Goal: Task Accomplishment & Management: Complete application form

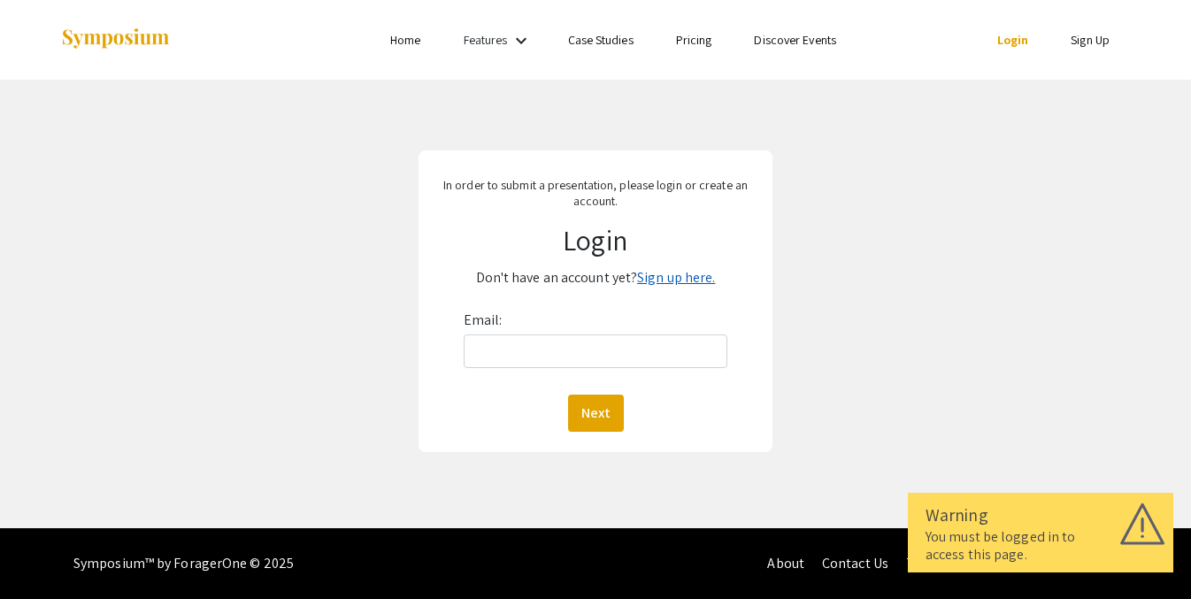
click at [676, 284] on link "Sign up here." at bounding box center [676, 277] width 78 height 19
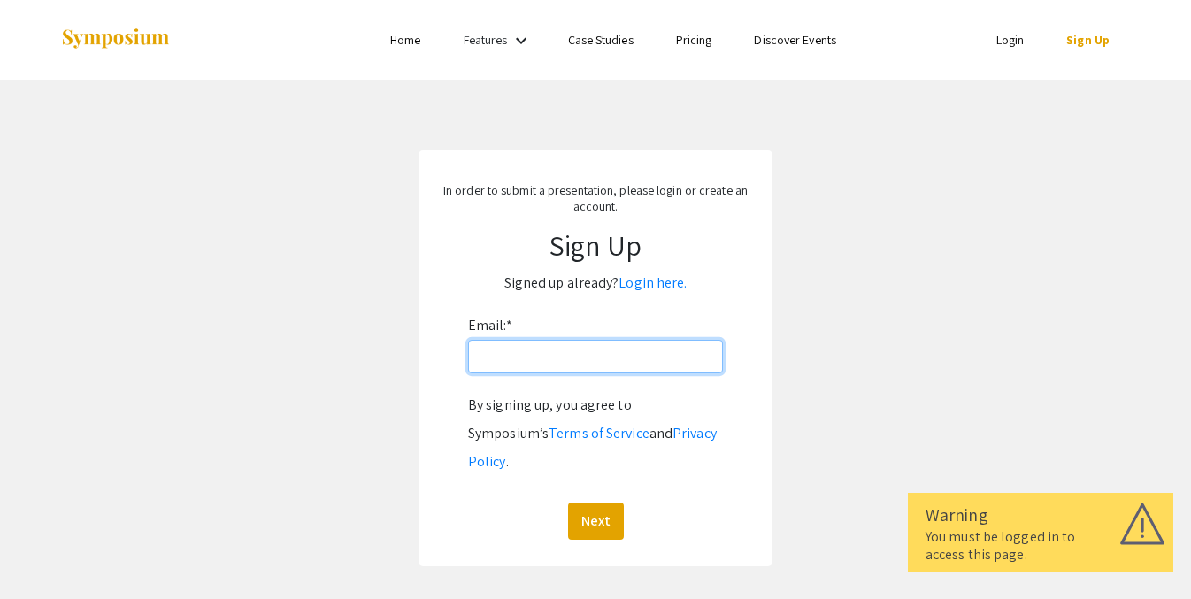
click at [592, 368] on input "Email: *" at bounding box center [595, 357] width 255 height 34
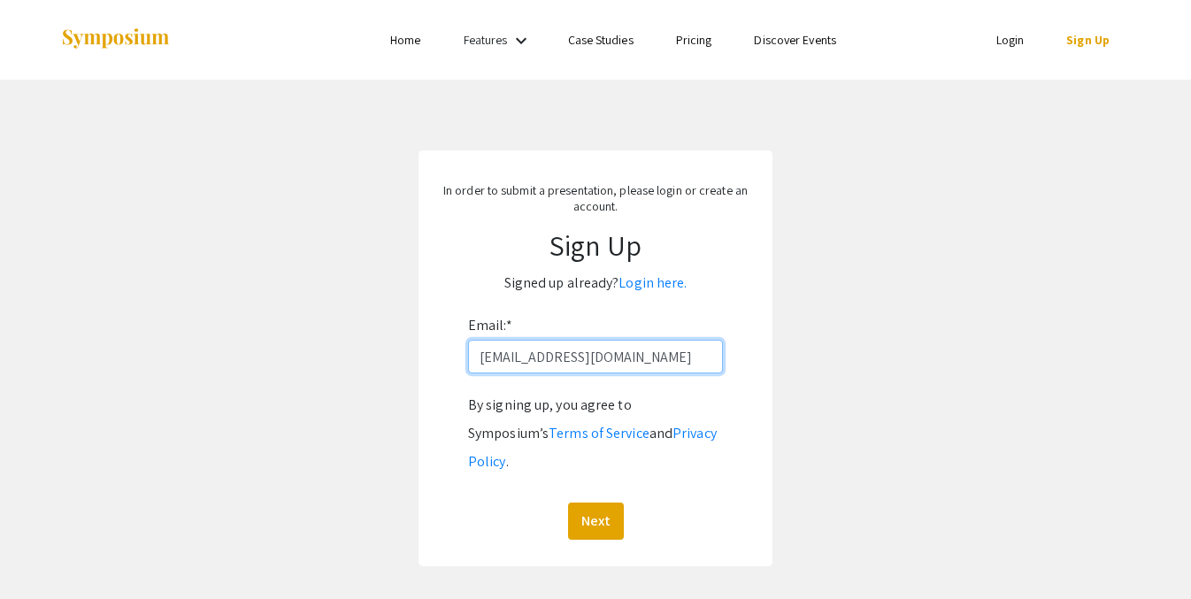
type input "[EMAIL_ADDRESS][DOMAIN_NAME]"
click at [594, 502] on button "Next" at bounding box center [596, 520] width 56 height 37
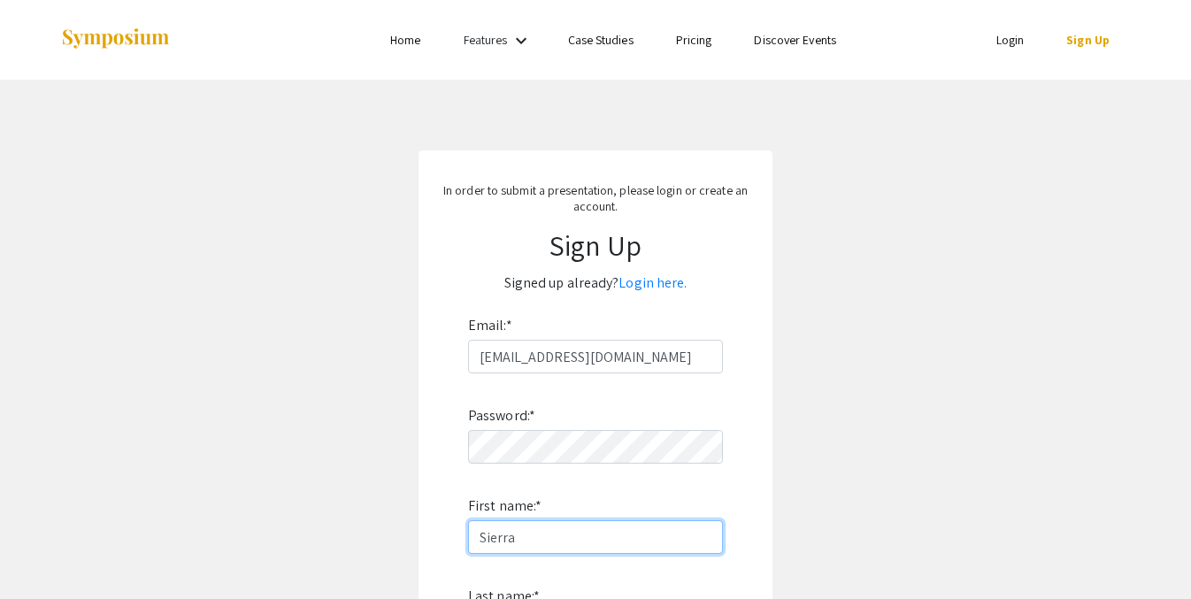
type input "Sierra"
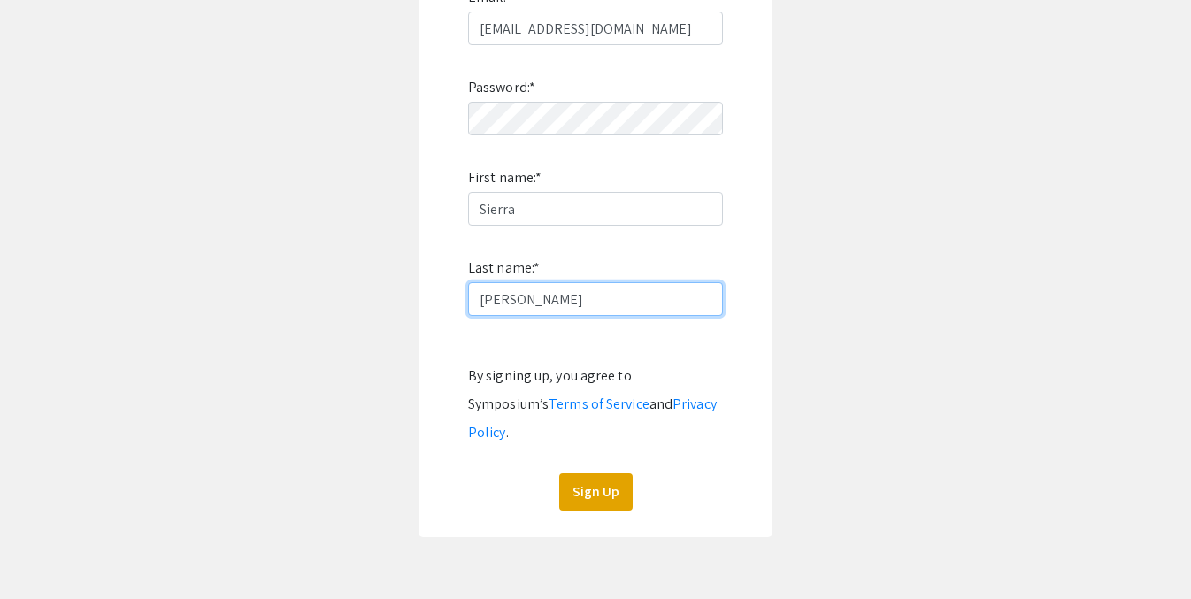
type input "[PERSON_NAME]"
click at [595, 473] on button "Sign Up" at bounding box center [595, 491] width 73 height 37
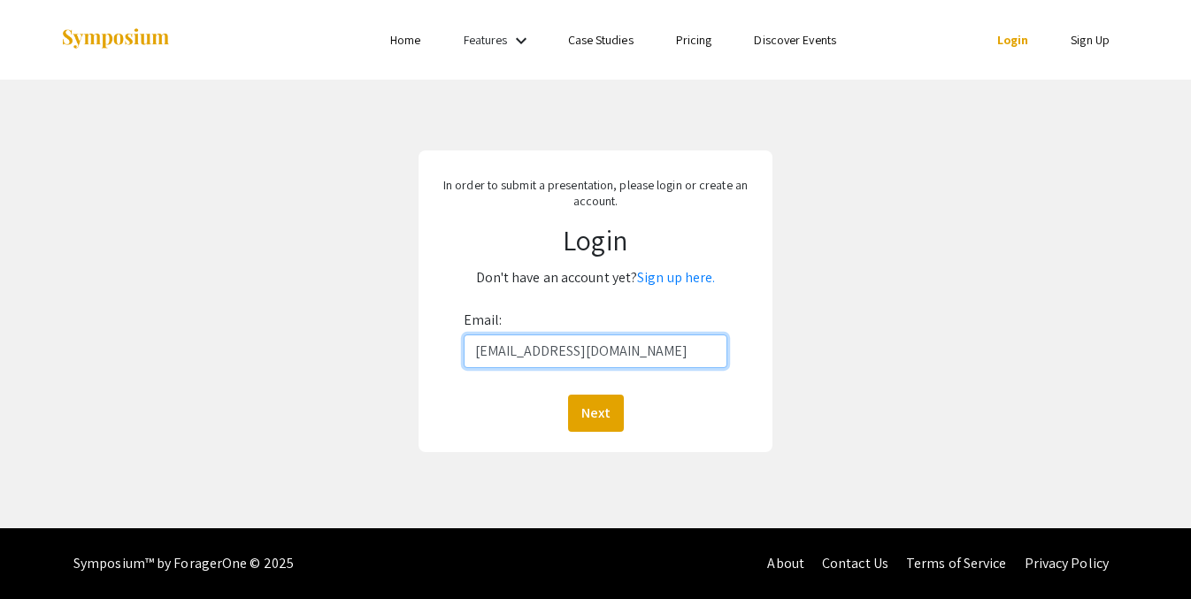
type input "[EMAIL_ADDRESS][DOMAIN_NAME]"
click at [594, 412] on button "Next" at bounding box center [596, 413] width 56 height 37
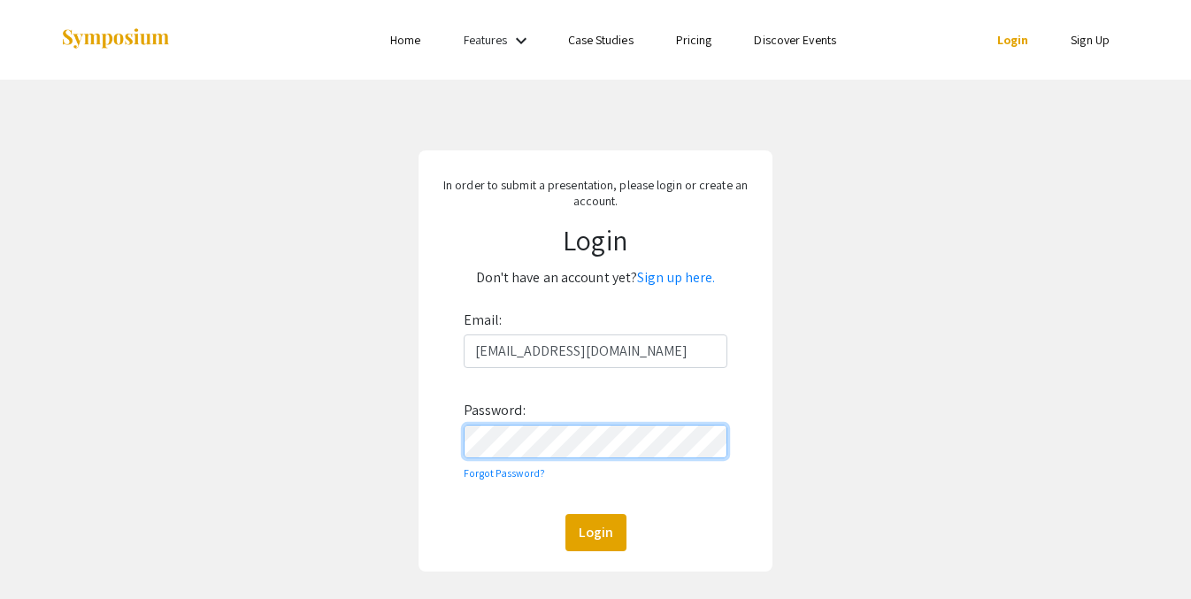
click at [594, 532] on button "Login" at bounding box center [595, 532] width 61 height 37
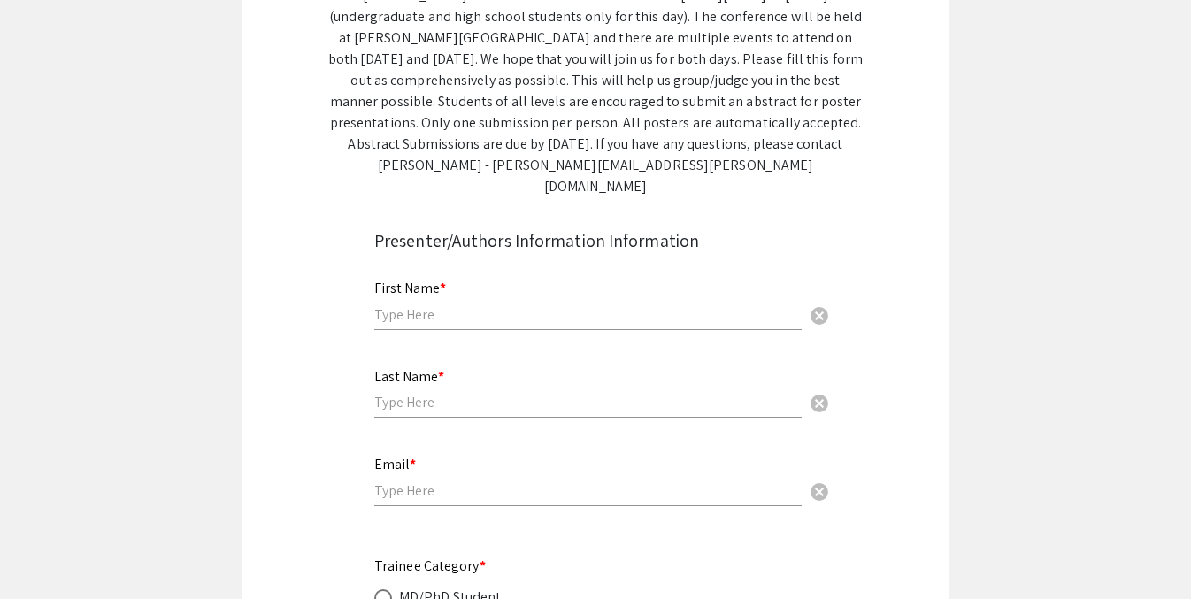
scroll to position [373, 0]
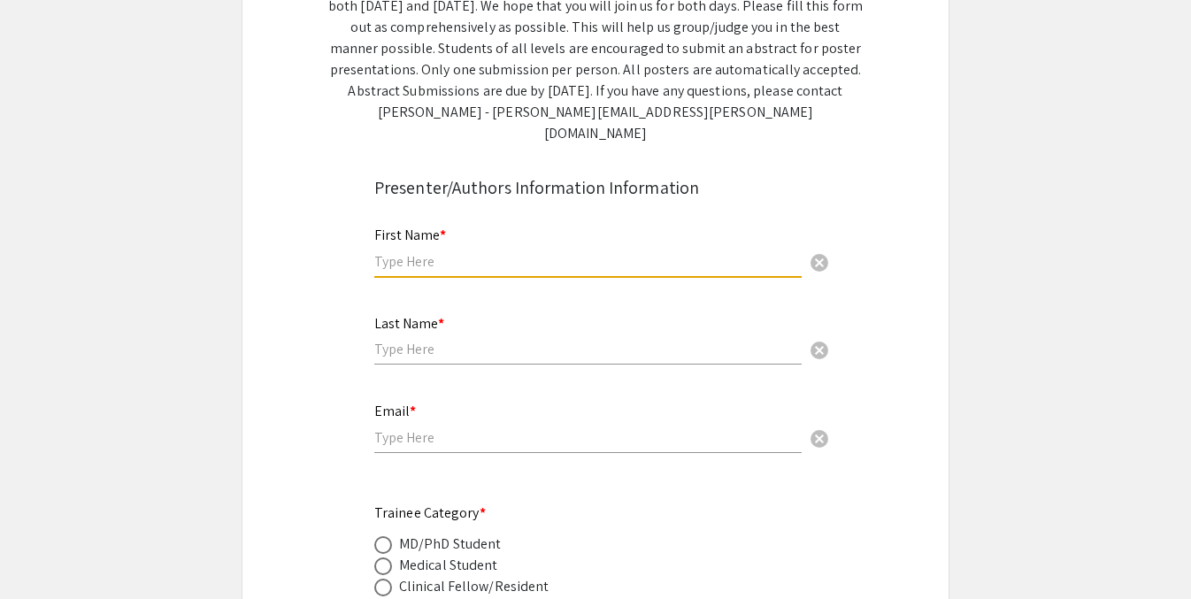
click at [471, 252] on input "text" at bounding box center [587, 261] width 427 height 19
type input "Sierra"
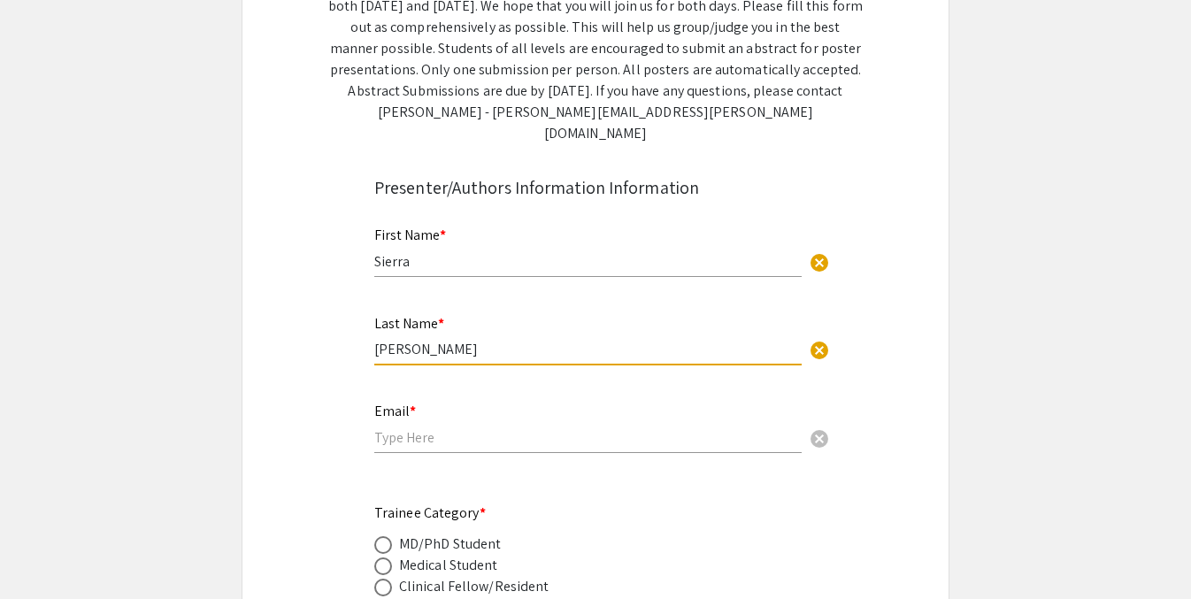
type input "[PERSON_NAME]"
click at [425, 428] on input "email" at bounding box center [587, 437] width 427 height 19
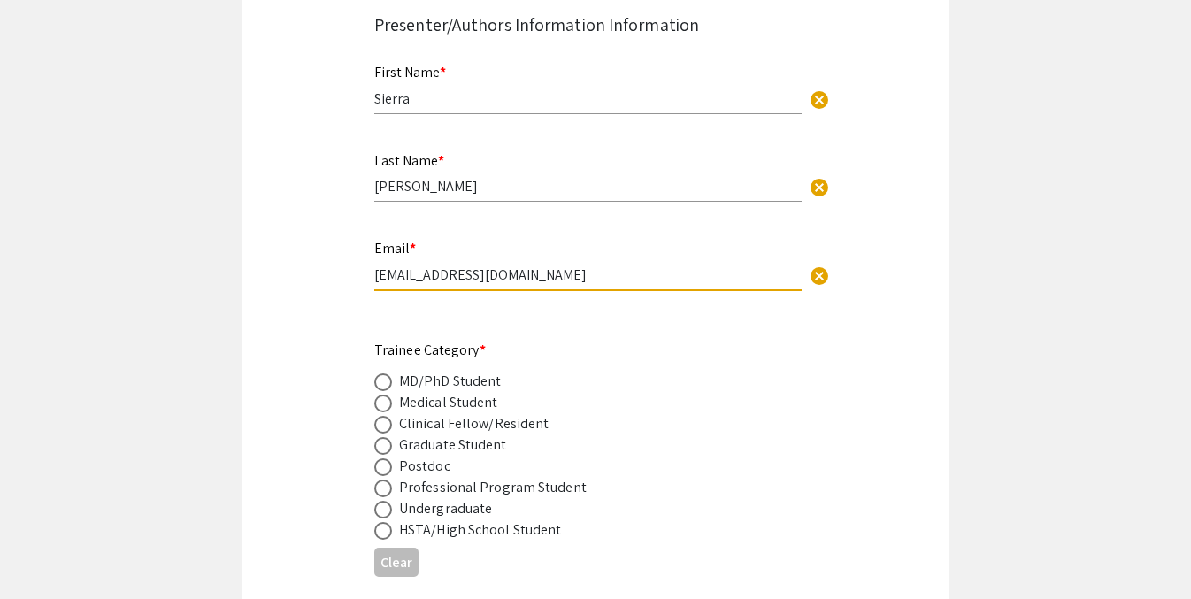
scroll to position [553, 0]
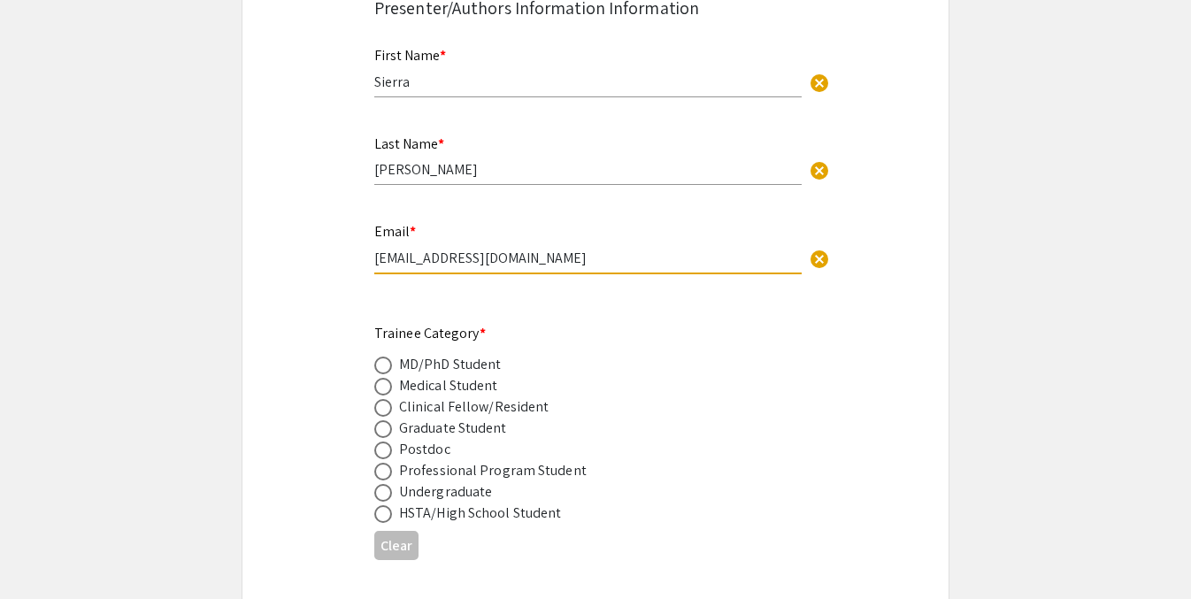
type input "[EMAIL_ADDRESS][DOMAIN_NAME]"
click at [386, 420] on span at bounding box center [383, 429] width 18 height 18
click at [386, 420] on input "radio" at bounding box center [383, 429] width 18 height 18
radio input "true"
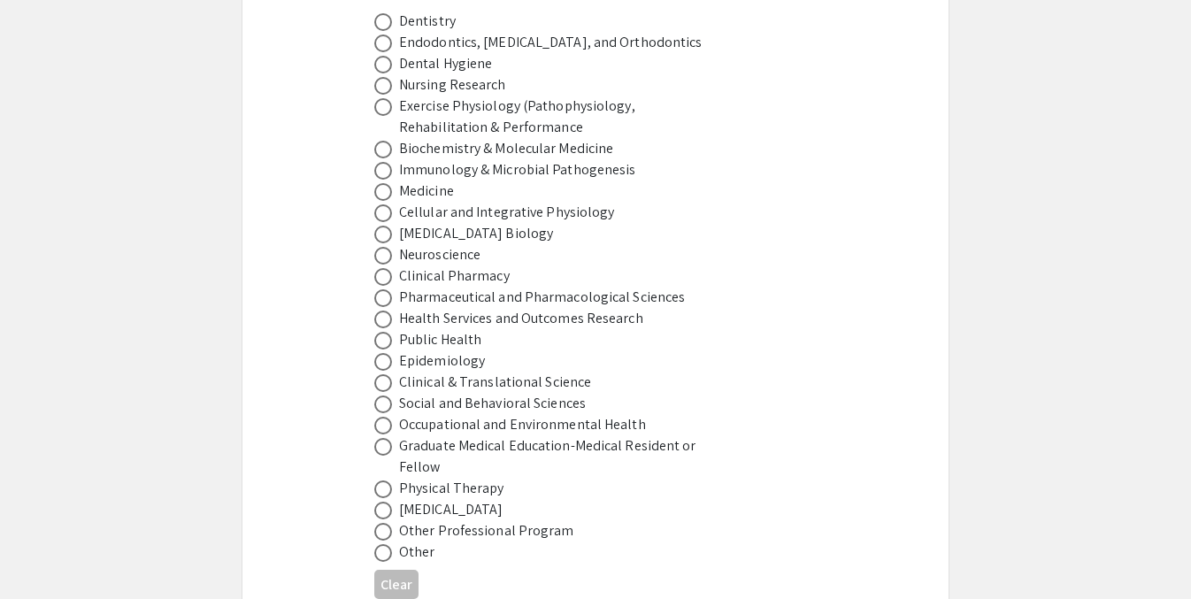
scroll to position [1169, 0]
click at [391, 501] on span at bounding box center [383, 510] width 18 height 18
click at [391, 501] on input "radio" at bounding box center [383, 510] width 18 height 18
radio input "true"
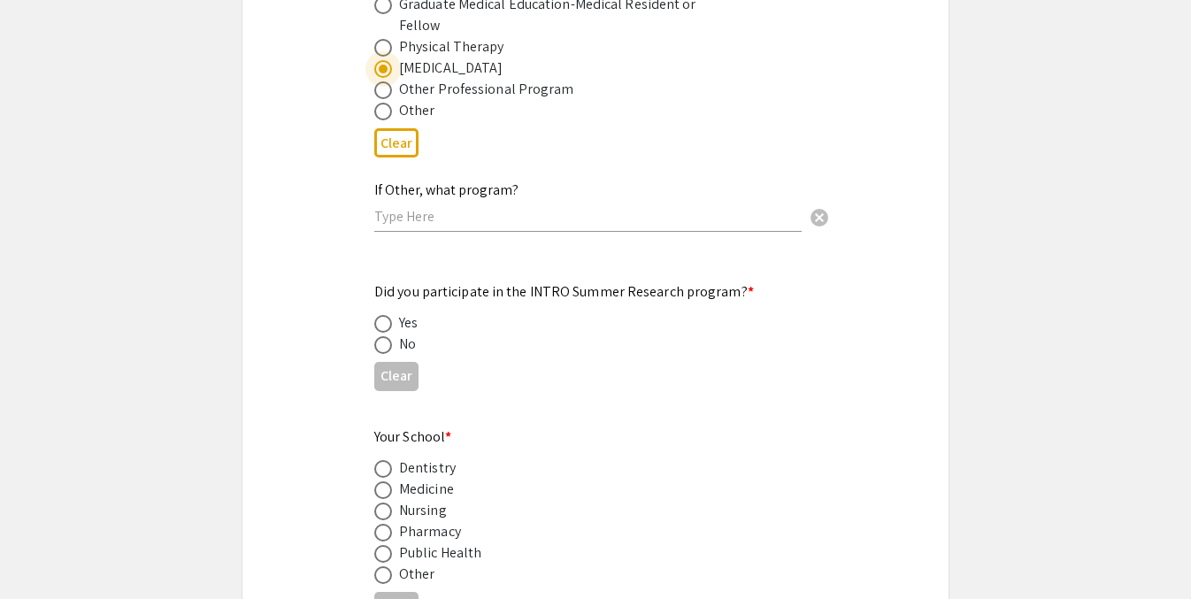
scroll to position [1612, 0]
drag, startPoint x: 495, startPoint y: 272, endPoint x: 541, endPoint y: 270, distance: 46.0
click at [541, 280] on mat-label "Did you participate in the INTRO Summer Research program? *" at bounding box center [564, 289] width 380 height 19
click at [381, 334] on span at bounding box center [383, 343] width 18 height 18
click at [381, 334] on input "radio" at bounding box center [383, 343] width 18 height 18
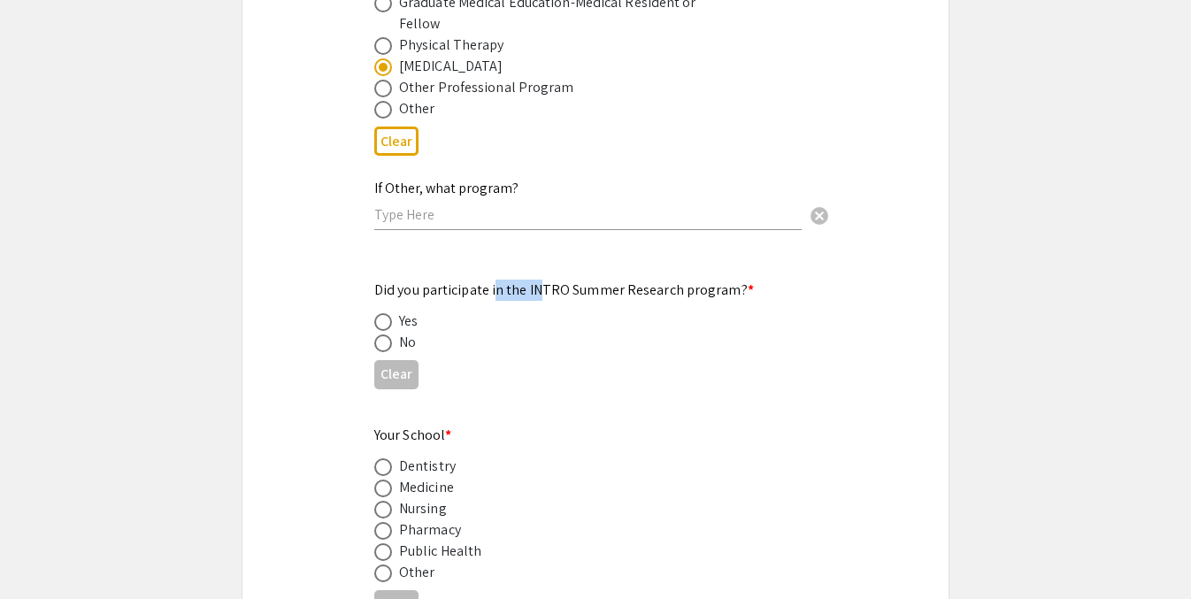
radio input "true"
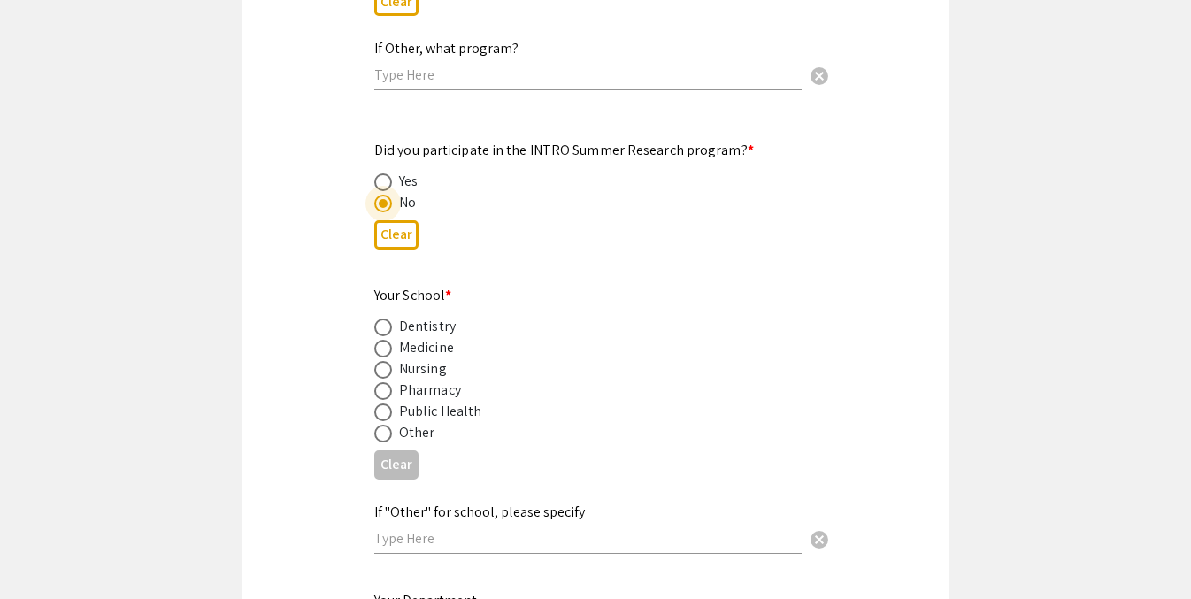
scroll to position [1797, 0]
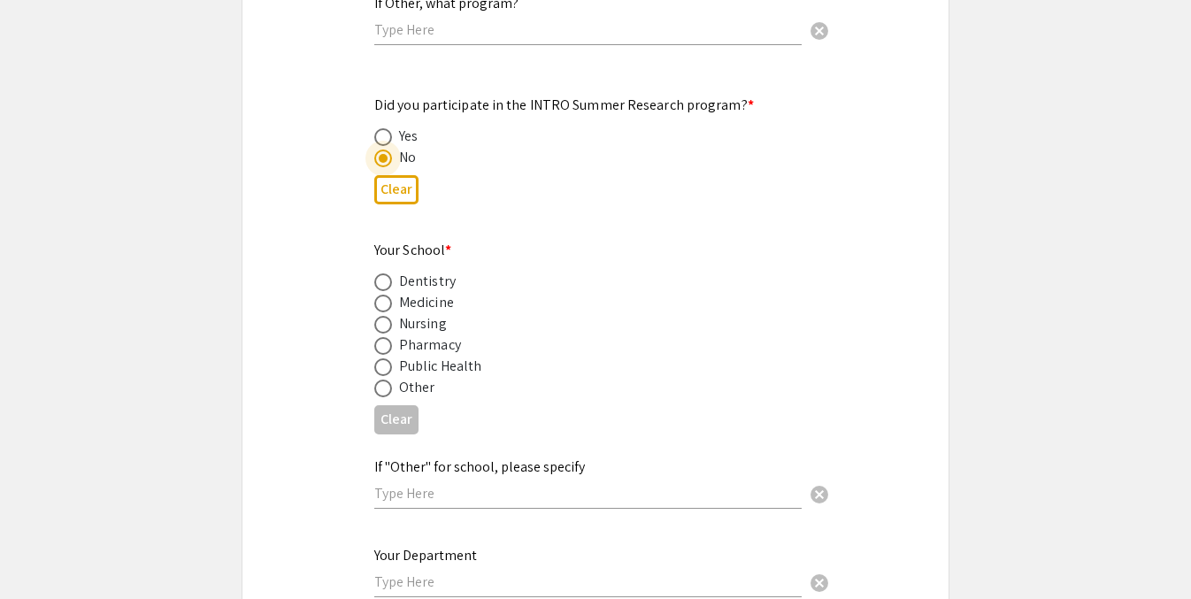
click at [383, 295] on span at bounding box center [383, 304] width 18 height 18
click at [383, 295] on input "radio" at bounding box center [383, 304] width 18 height 18
radio input "true"
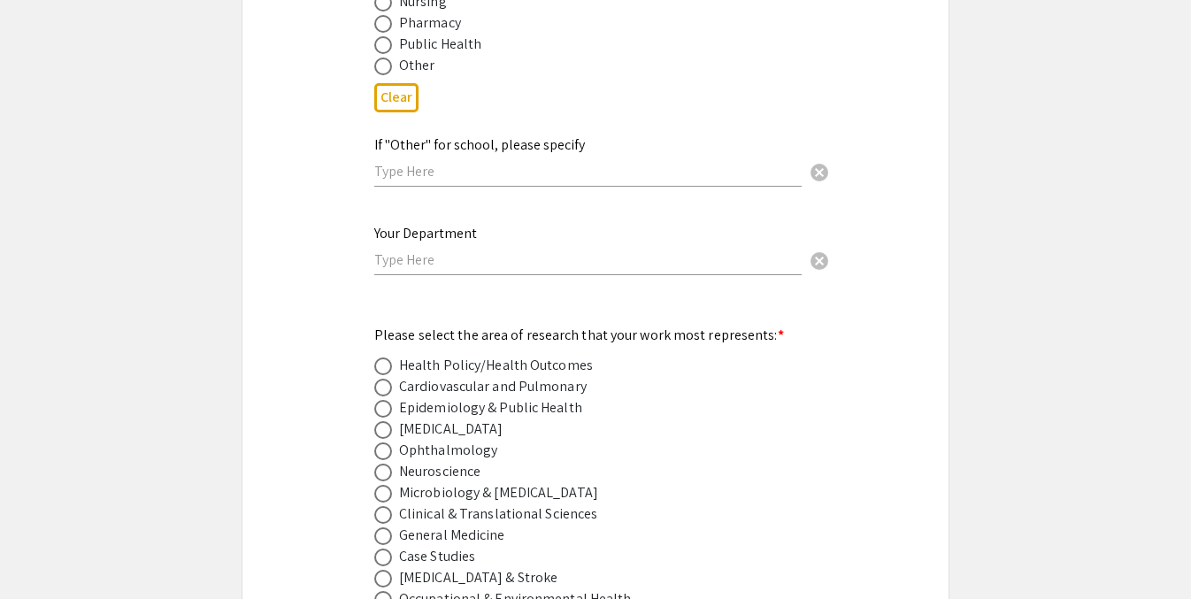
scroll to position [2144, 0]
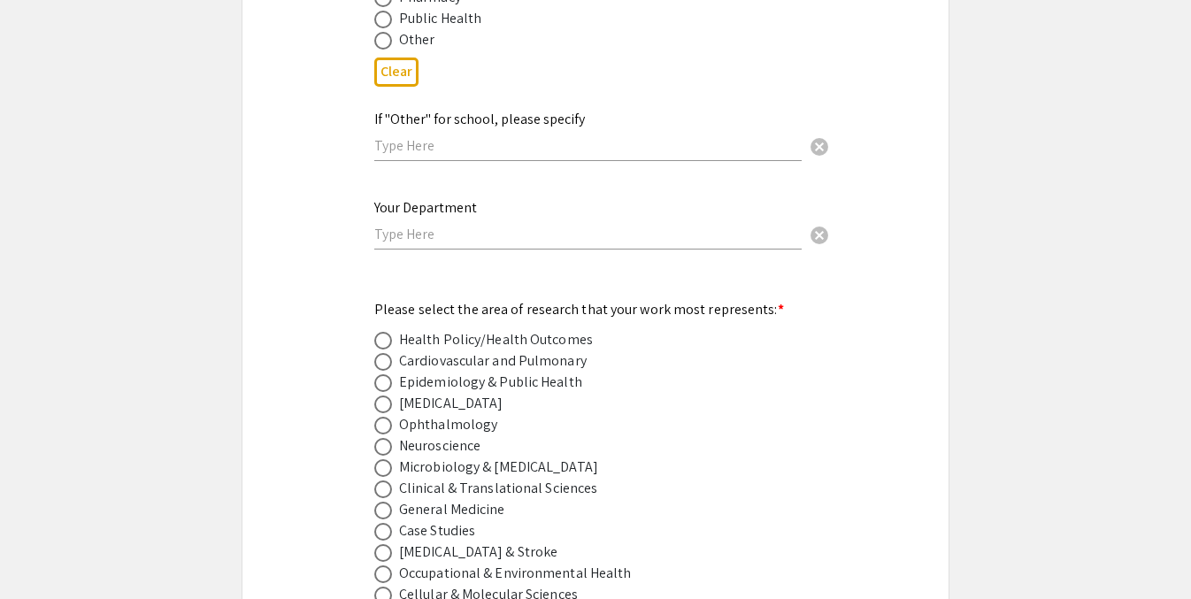
click at [435, 225] on input "text" at bounding box center [587, 234] width 427 height 19
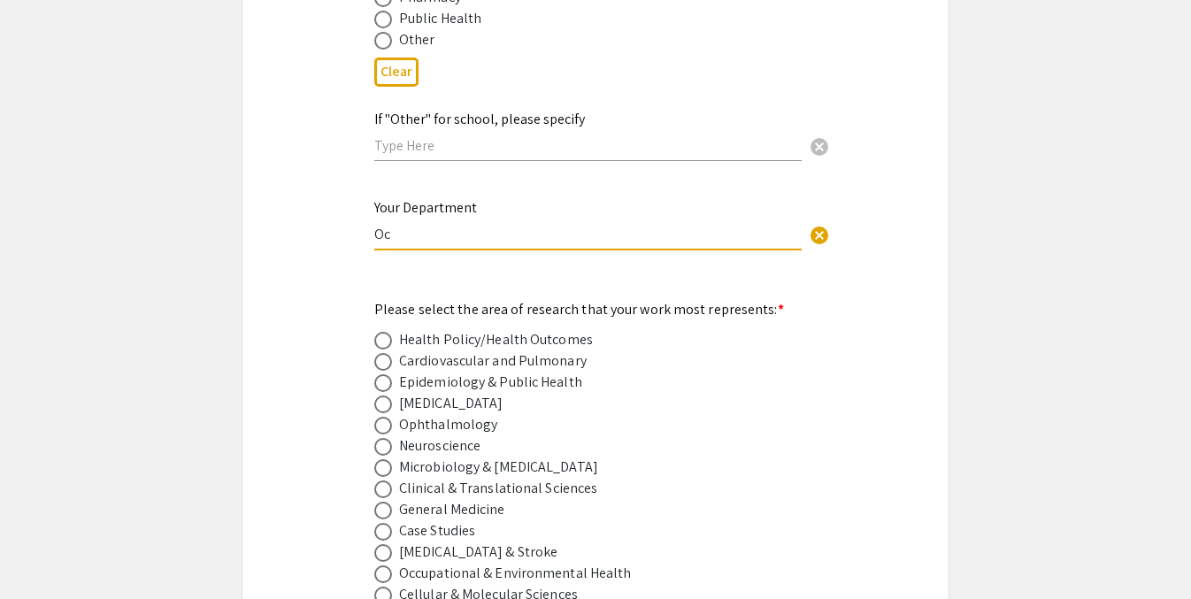
type input "O"
type input "G"
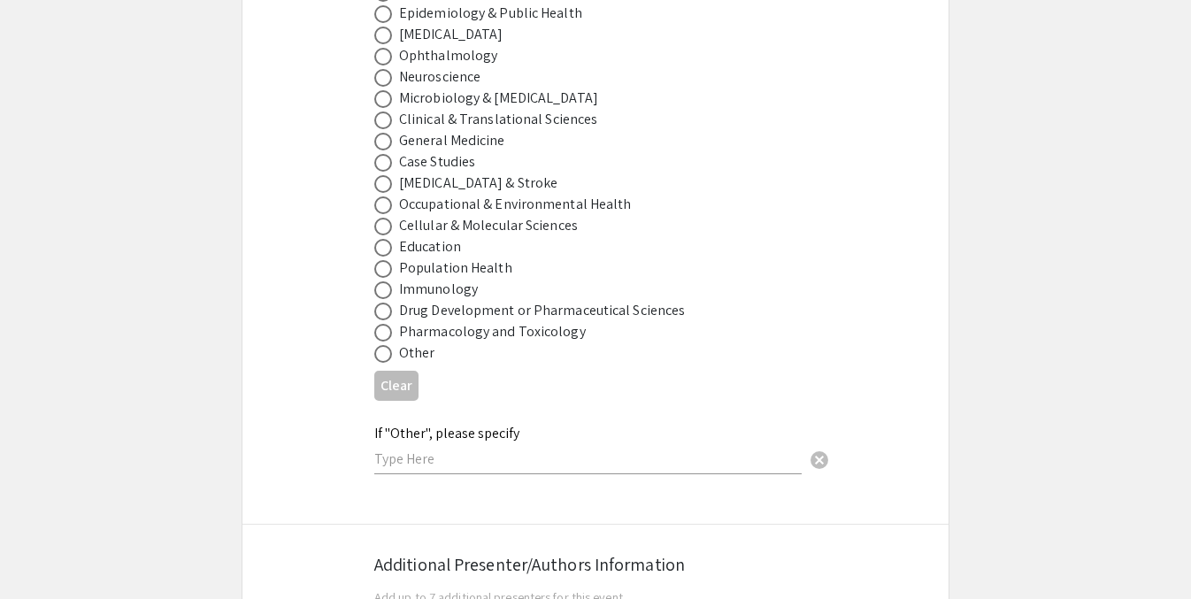
scroll to position [2515, 0]
type input "Human Performance- Occupational Therapy"
click at [387, 343] on span at bounding box center [383, 352] width 18 height 18
click at [387, 343] on input "radio" at bounding box center [383, 352] width 18 height 18
radio input "true"
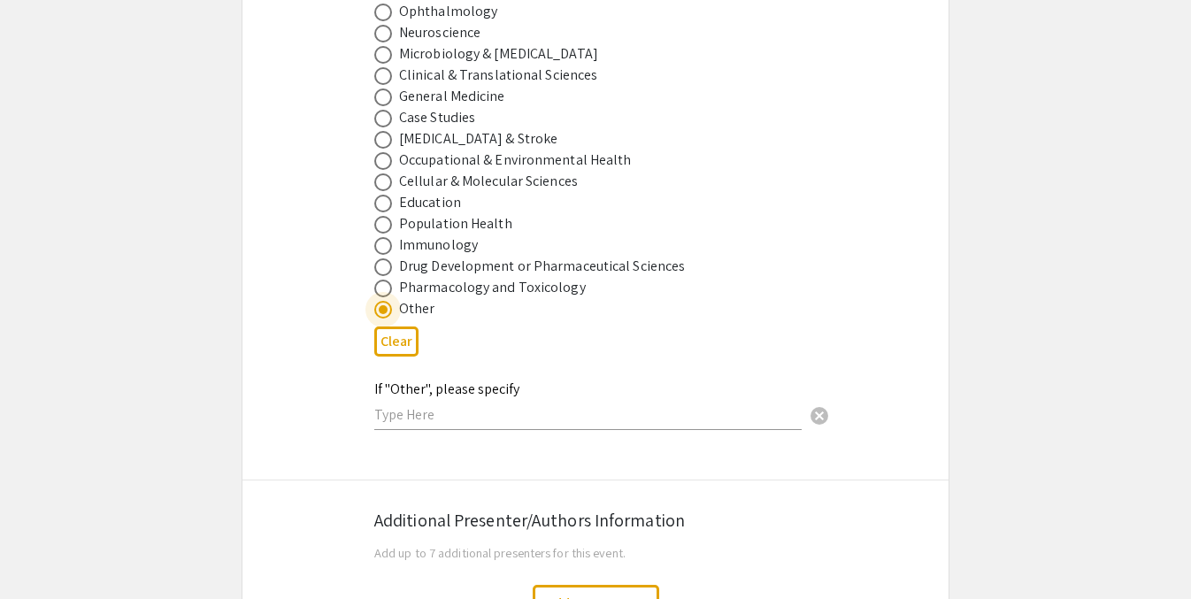
scroll to position [2565, 0]
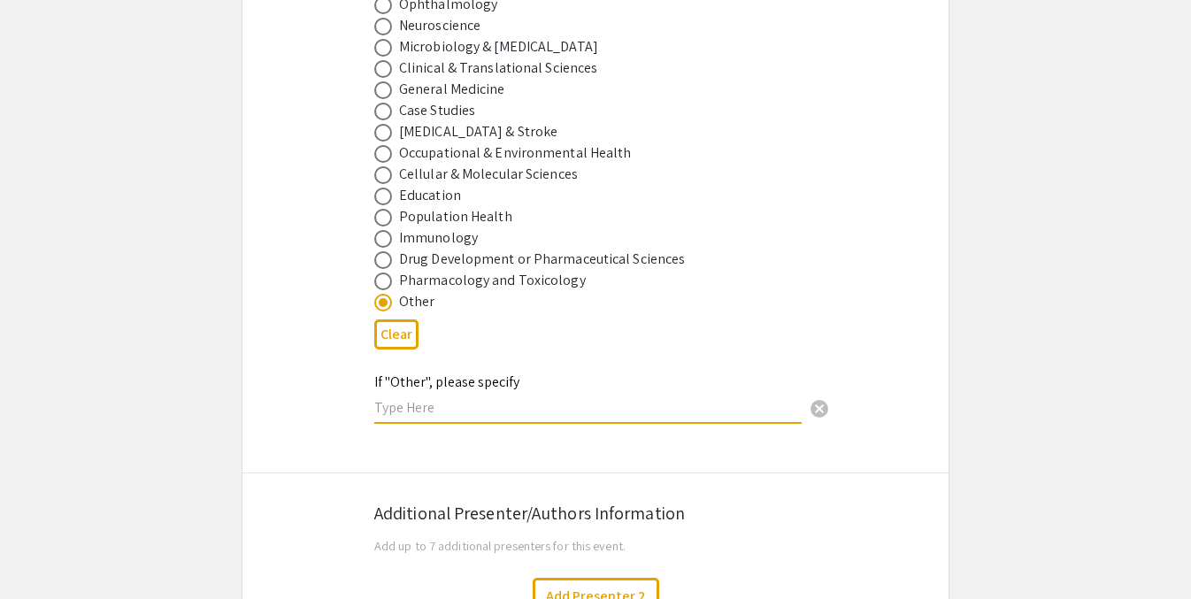
click at [450, 398] on input "text" at bounding box center [587, 407] width 427 height 19
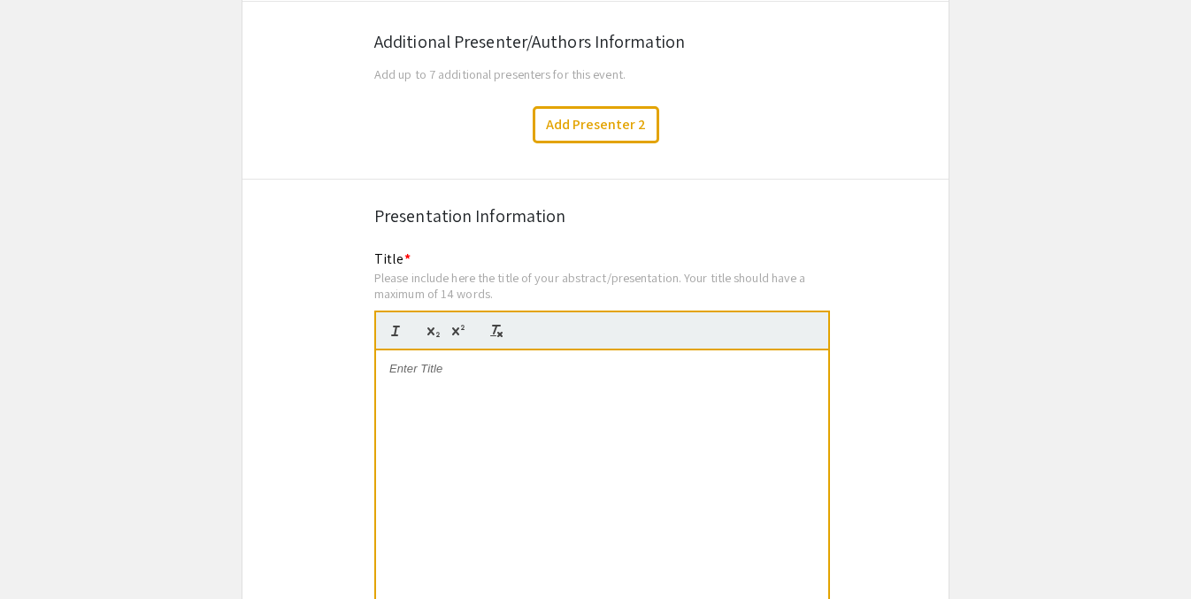
scroll to position [3038, 0]
type input "Pediatric Development"
click at [491, 409] on div at bounding box center [602, 481] width 452 height 265
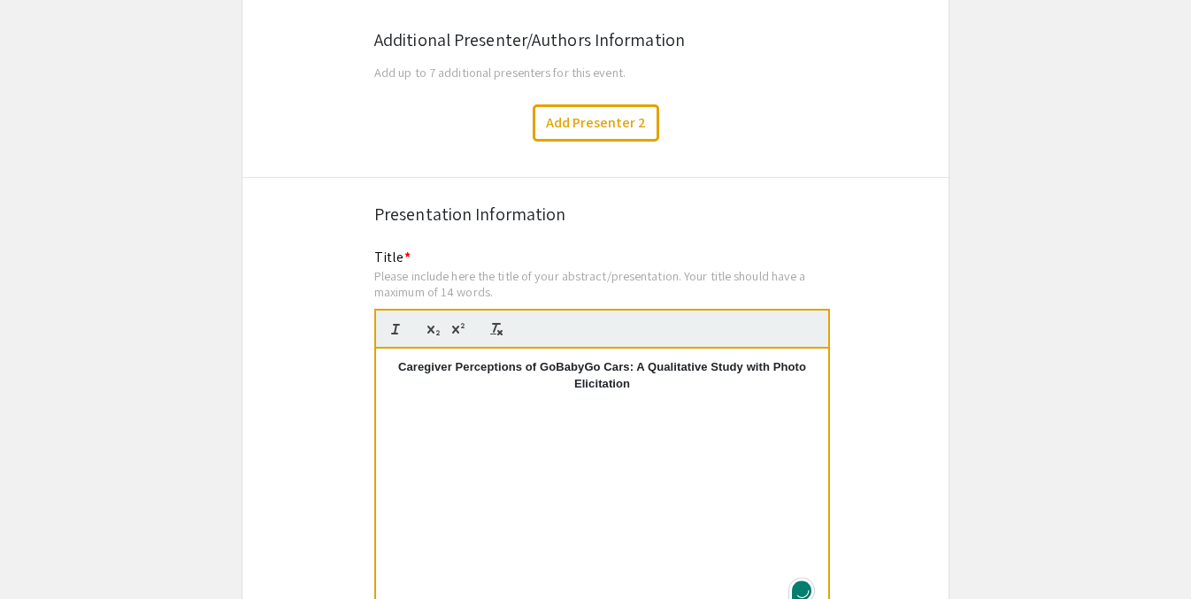
scroll to position [9, 0]
click at [546, 366] on p "Caregiver Perceptions of GoBabyGo Cars: A Qualitative Study with Photo Elicitat…" at bounding box center [602, 375] width 426 height 33
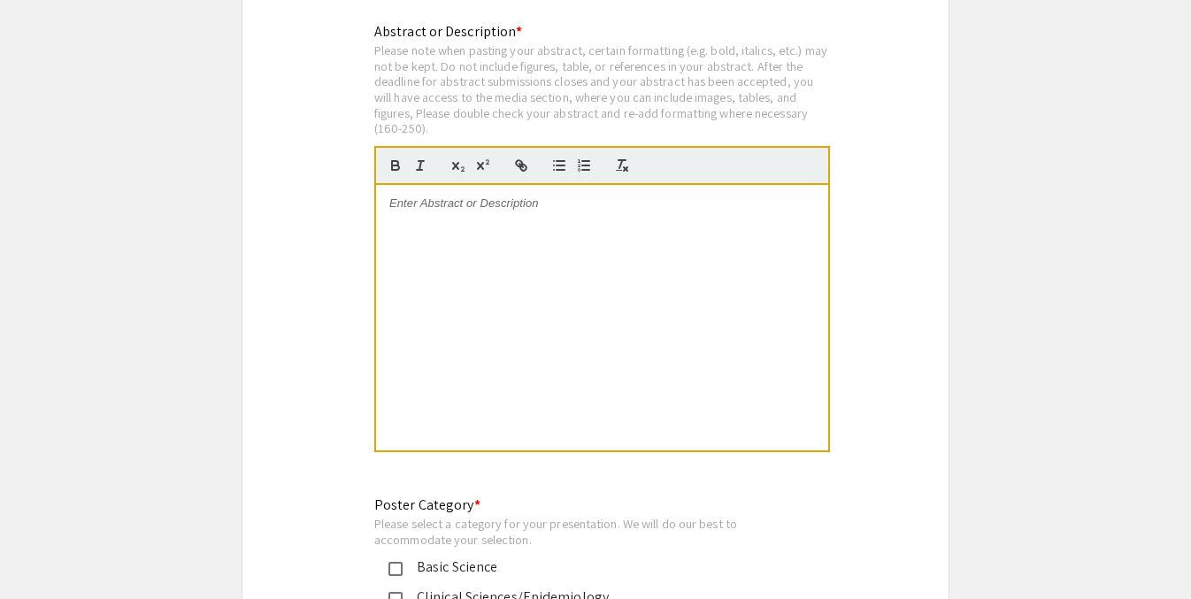
scroll to position [3674, 0]
click at [594, 294] on div at bounding box center [602, 314] width 452 height 265
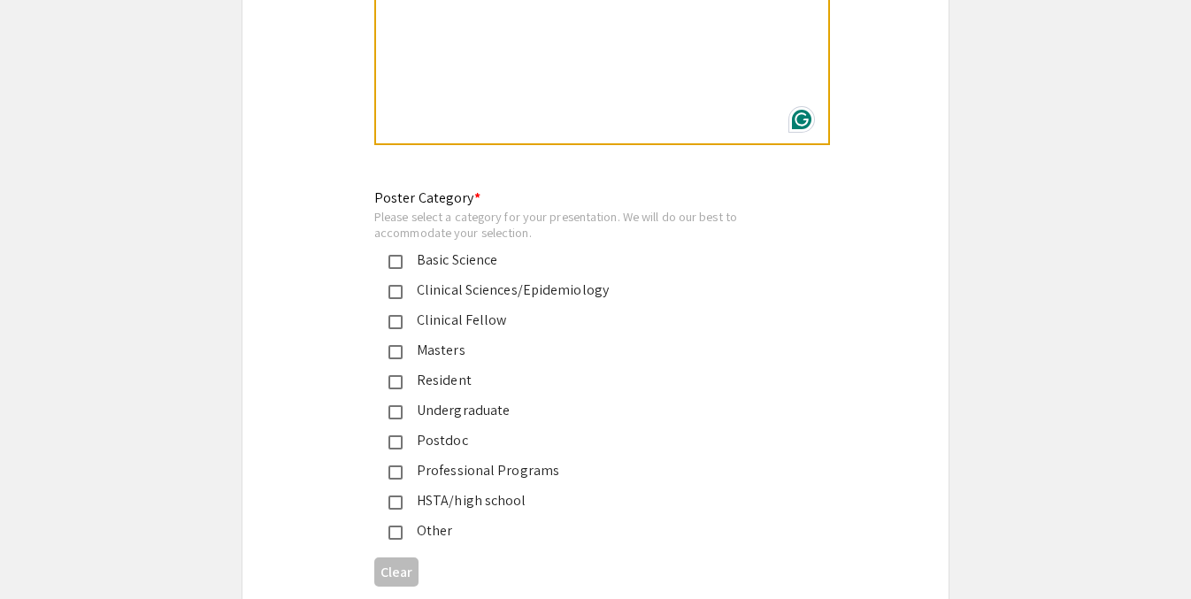
scroll to position [4022, 0]
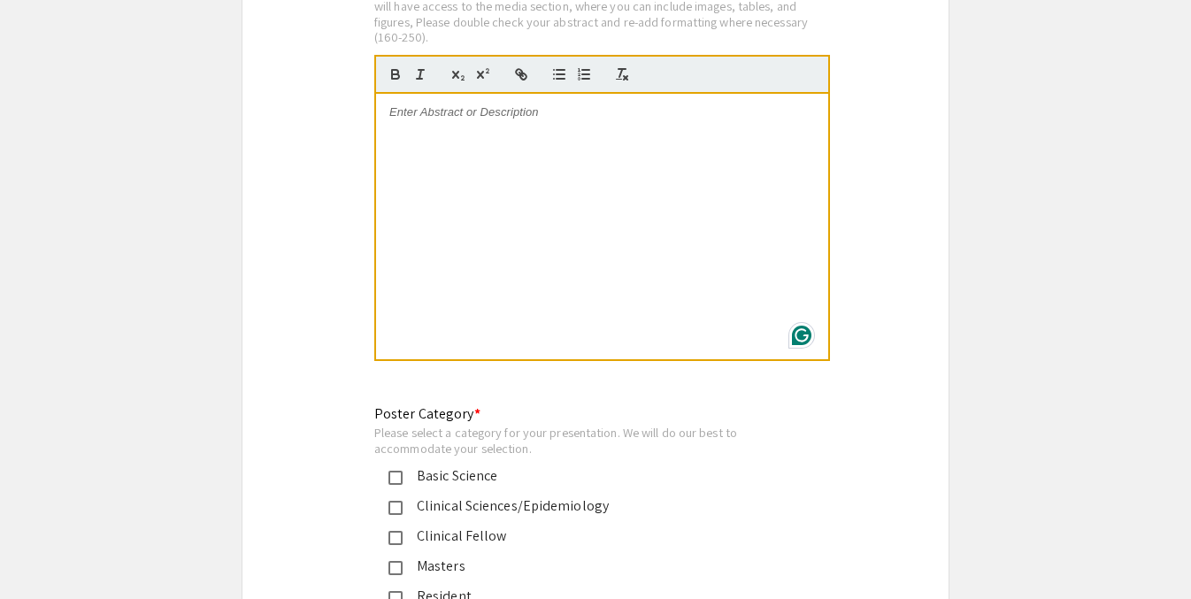
click at [557, 153] on div at bounding box center [602, 226] width 452 height 265
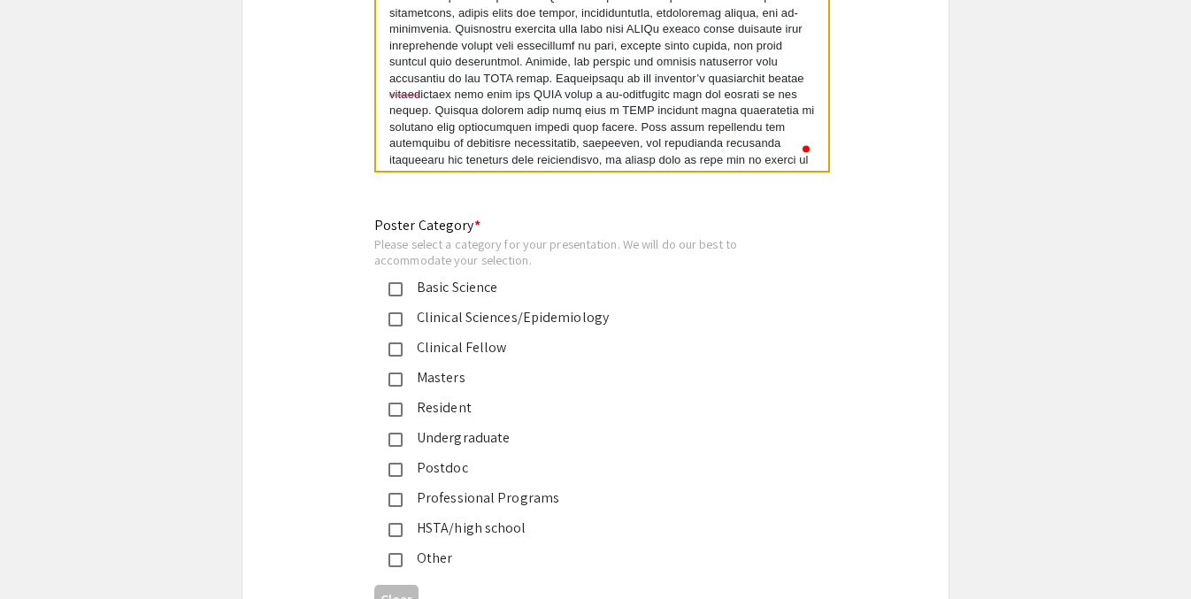
scroll to position [0, 0]
click at [392, 493] on mat-pseudo-checkbox at bounding box center [395, 500] width 14 height 14
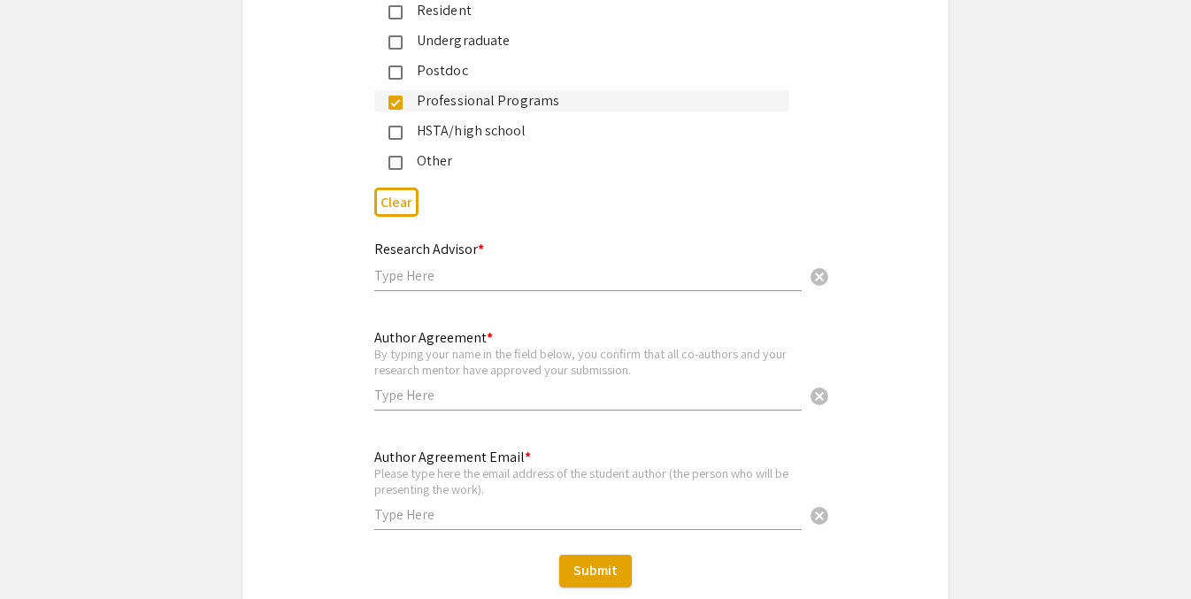
scroll to position [4347, 0]
click at [416, 267] on input "text" at bounding box center [587, 276] width 427 height 19
type input "G"
click at [361, 250] on div "Research Advisor * Richelle Gray cancel This field is required." at bounding box center [595, 276] width 469 height 74
click at [371, 253] on div "Research Advisor * Richelle Gray cancel This field is required." at bounding box center [595, 276] width 469 height 74
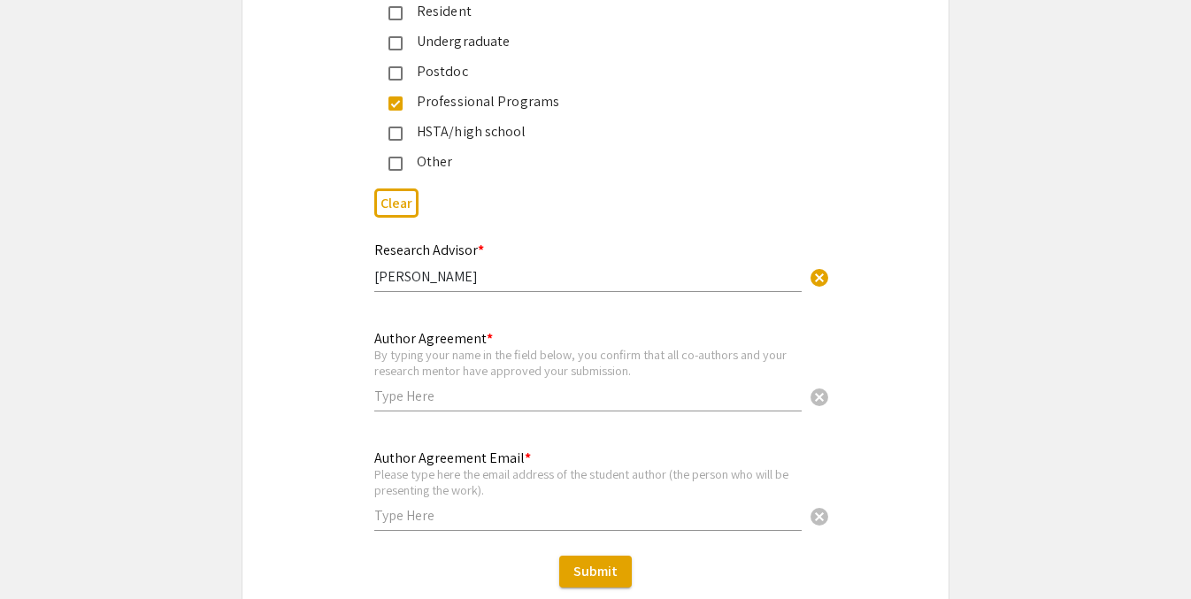
click at [374, 267] on input "Richelle Gray" at bounding box center [587, 276] width 427 height 19
type input "Dr. Richelle Gray"
click at [441, 387] on input "text" at bounding box center [587, 396] width 427 height 19
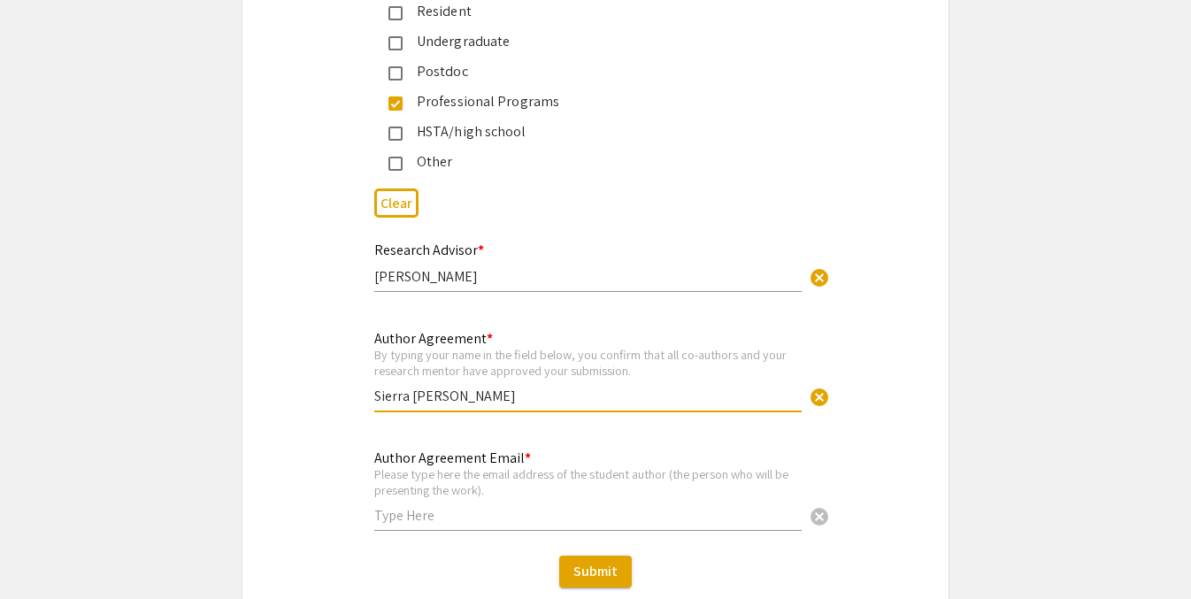
type input "Sierra Hays"
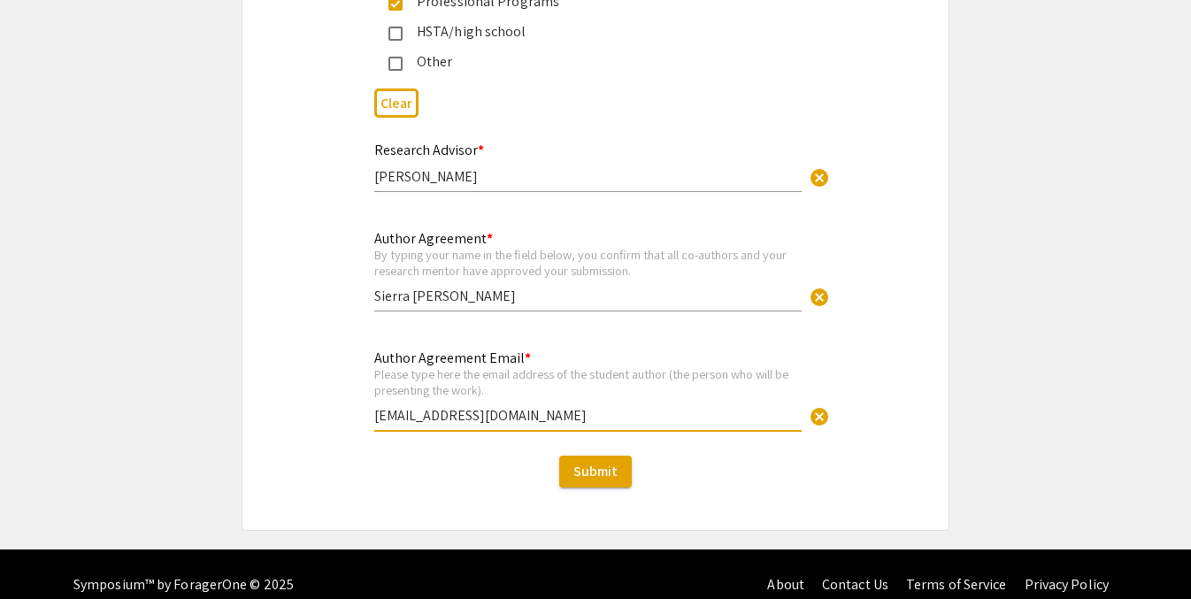
scroll to position [4445, 0]
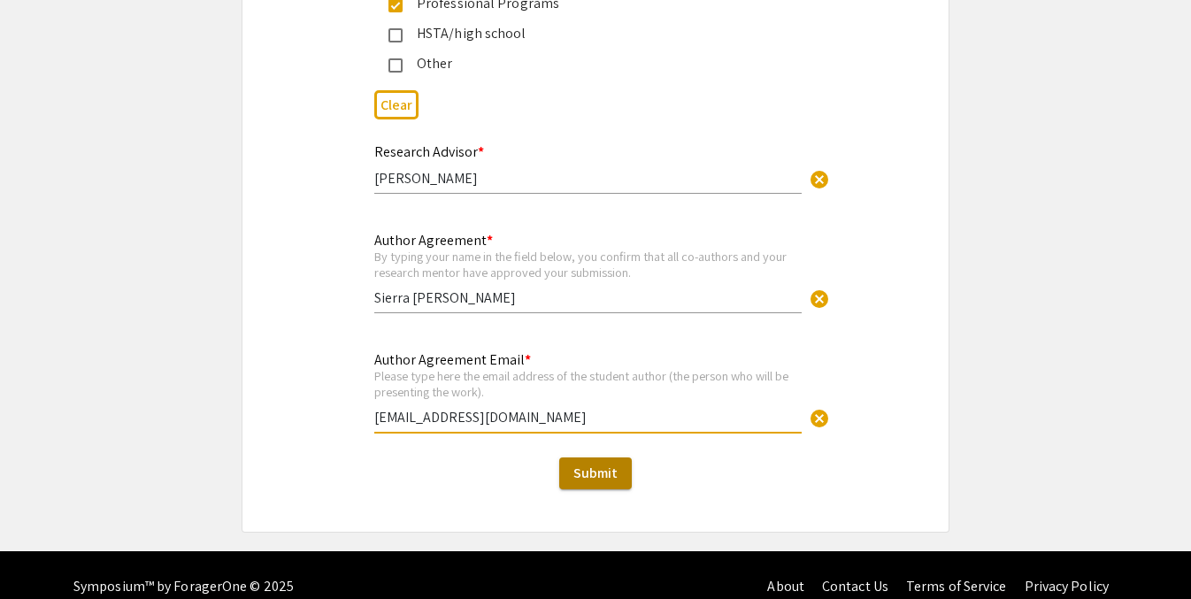
type input "[EMAIL_ADDRESS][DOMAIN_NAME]"
click at [612, 464] on span "Submit" at bounding box center [595, 473] width 44 height 19
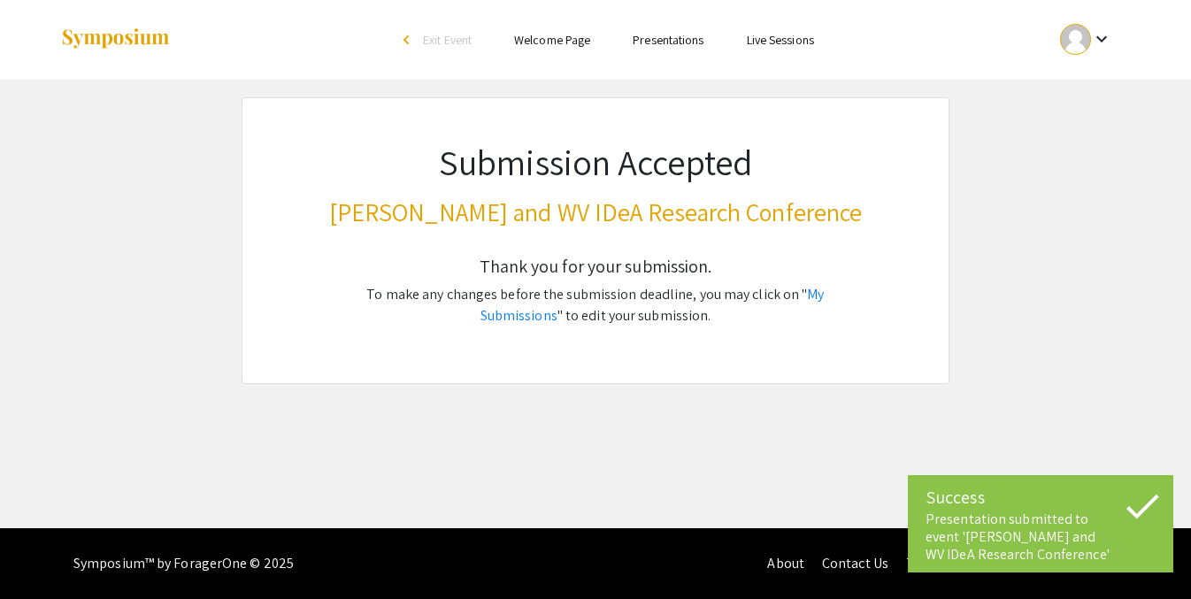
scroll to position [0, 0]
